Goal: Task Accomplishment & Management: Use online tool/utility

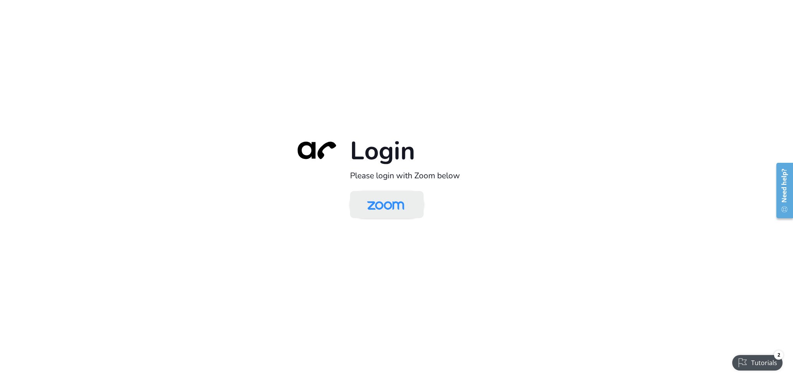
click at [396, 210] on img at bounding box center [385, 204] width 53 height 25
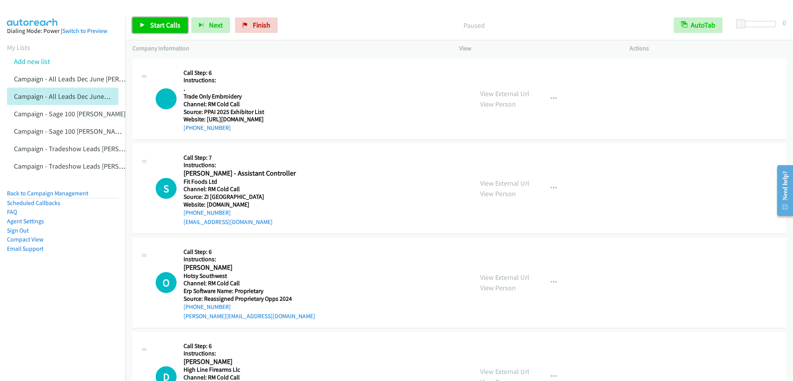
click at [152, 22] on span "Start Calls" at bounding box center [165, 25] width 30 height 9
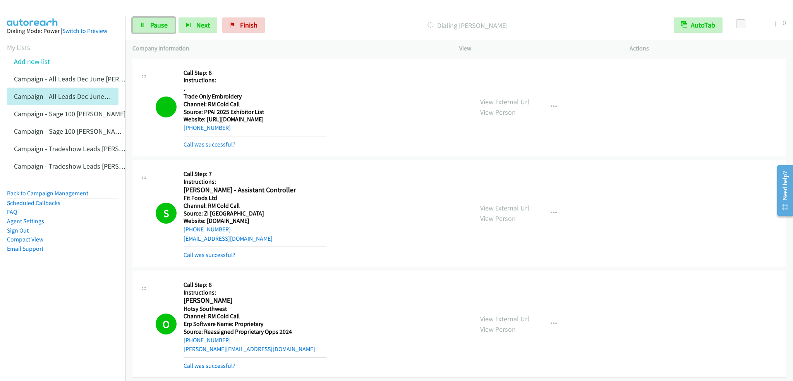
drag, startPoint x: 158, startPoint y: 29, endPoint x: 158, endPoint y: 5, distance: 24.4
click at [157, 29] on span "Pause" at bounding box center [158, 25] width 17 height 9
click at [168, 23] on span "Start Calls" at bounding box center [165, 25] width 30 height 9
click at [152, 19] on link "Pause" at bounding box center [153, 24] width 43 height 15
click at [164, 27] on span "Start Calls" at bounding box center [165, 25] width 30 height 9
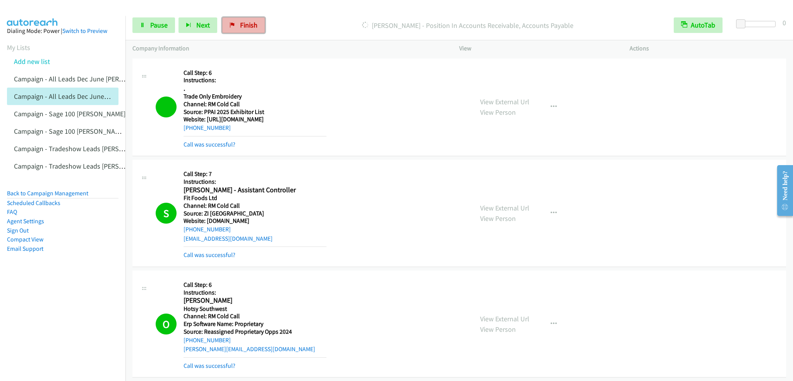
click at [242, 24] on span "Finish" at bounding box center [248, 25] width 17 height 9
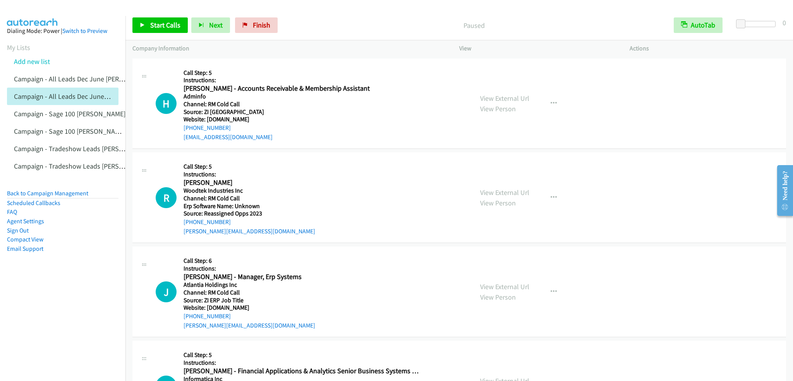
click at [160, 33] on div "Start Calls Pause Next Finish Paused AutoTab AutoTab 0" at bounding box center [459, 25] width 668 height 30
click at [160, 24] on span "Start Calls" at bounding box center [165, 25] width 30 height 9
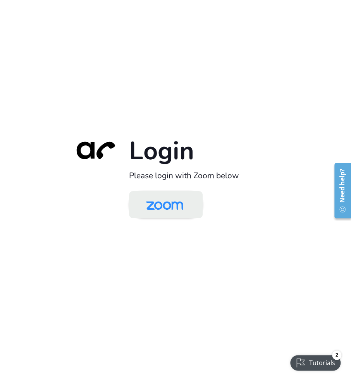
click at [156, 207] on img at bounding box center [164, 204] width 53 height 25
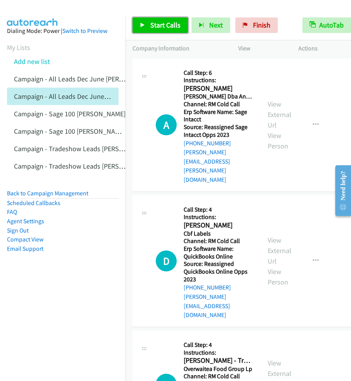
click at [154, 27] on span "Start Calls" at bounding box center [165, 25] width 30 height 9
